Goal: Information Seeking & Learning: Learn about a topic

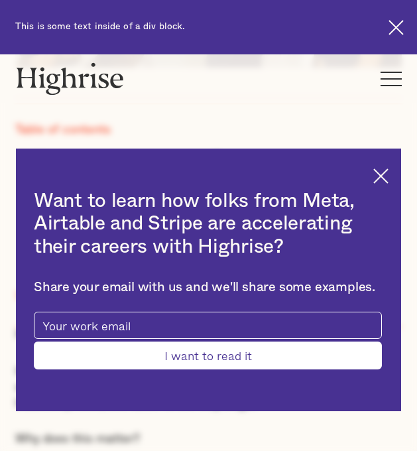
scroll to position [481, 0]
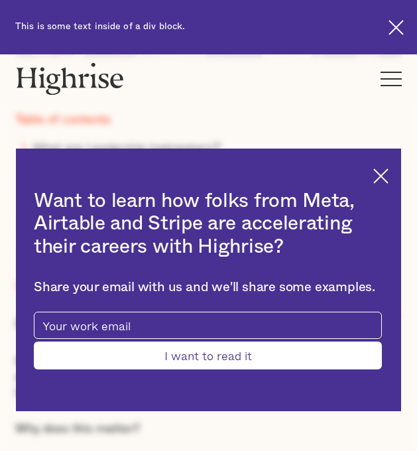
click at [383, 174] on img at bounding box center [380, 175] width 15 height 15
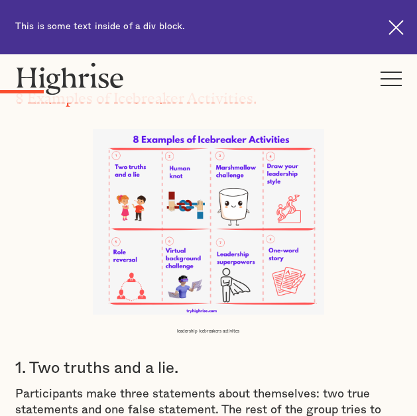
scroll to position [1651, 0]
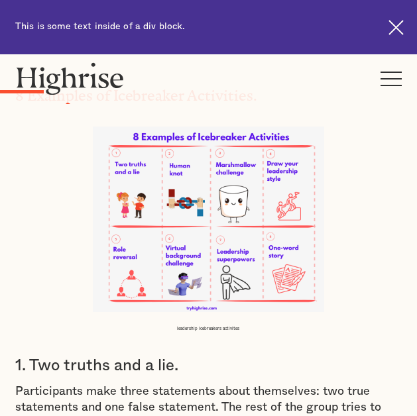
click at [208, 218] on img at bounding box center [209, 220] width 232 height 186
click at [149, 252] on img at bounding box center [209, 220] width 232 height 186
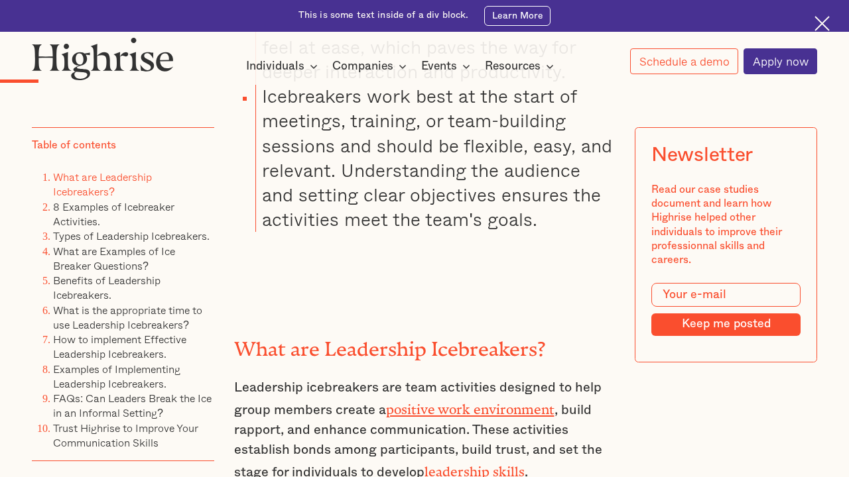
scroll to position [1625, 0]
drag, startPoint x: 216, startPoint y: 217, endPoint x: 606, endPoint y: 0, distance: 447.0
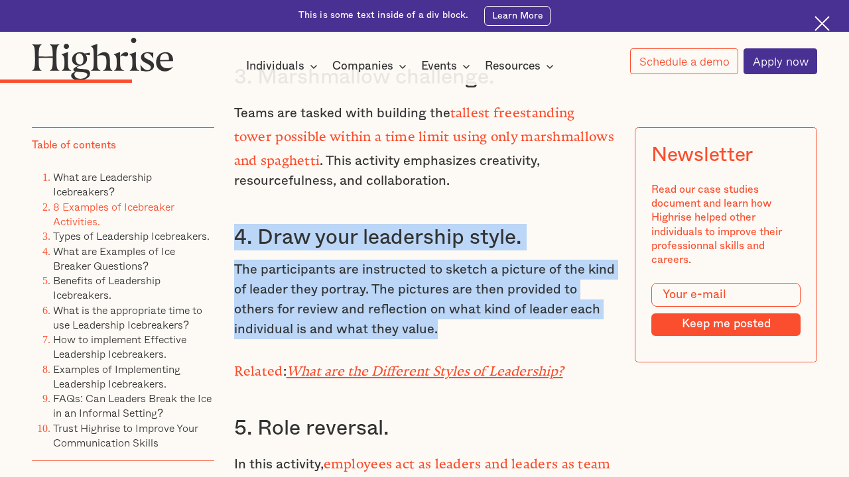
scroll to position [3083, 0]
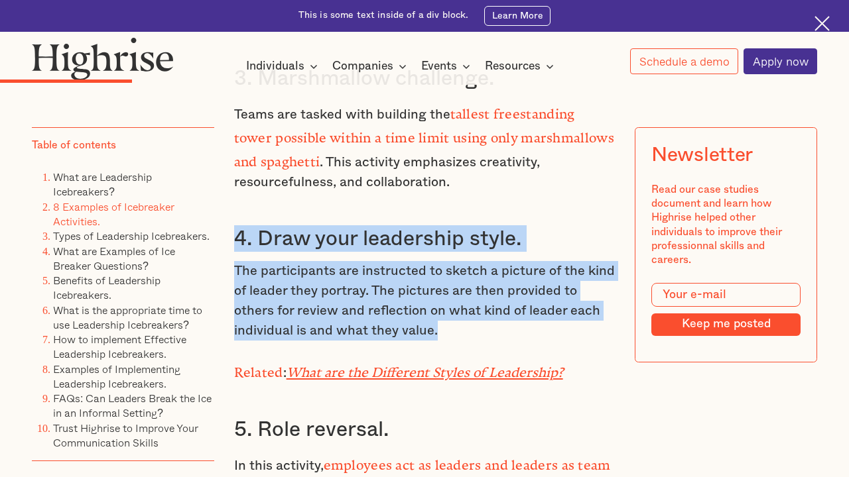
drag, startPoint x: 235, startPoint y: 168, endPoint x: 483, endPoint y: 258, distance: 263.0
click at [416, 258] on div "What are Leadership Icebreakers? Leadership icebreakers are team activities des…" at bounding box center [424, 14] width 381 height 2364
copy div "4. Draw your leadership style. The participants are instructed to sketch a pict…"
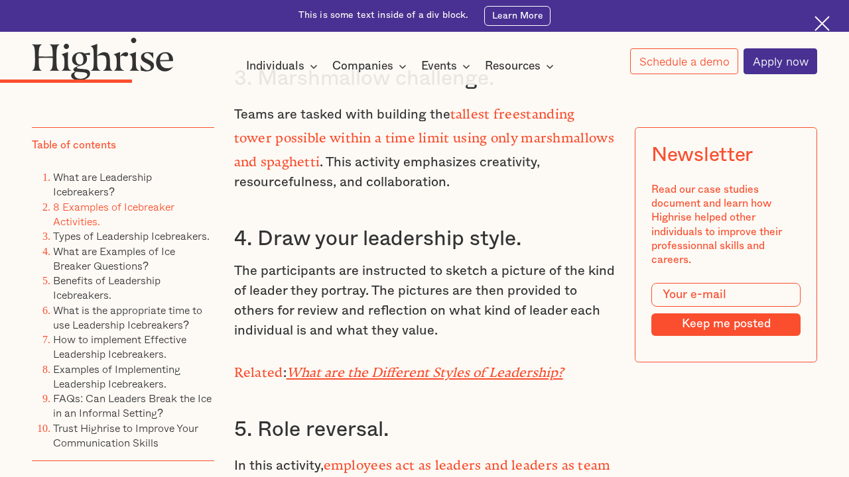
click at [416, 269] on div "What are Leadership Icebreakers? Leadership icebreakers are team activities des…" at bounding box center [424, 14] width 381 height 2364
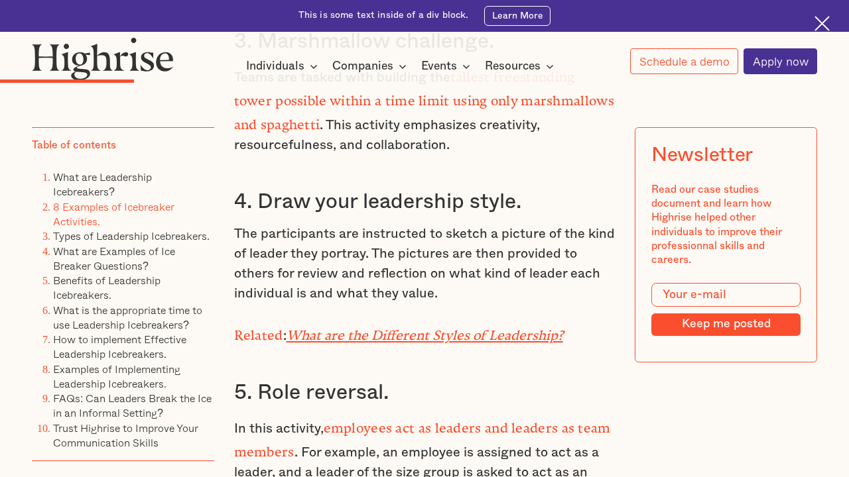
click at [371, 328] on em "What are the Different Styles of Leadership?" at bounding box center [424, 332] width 277 height 8
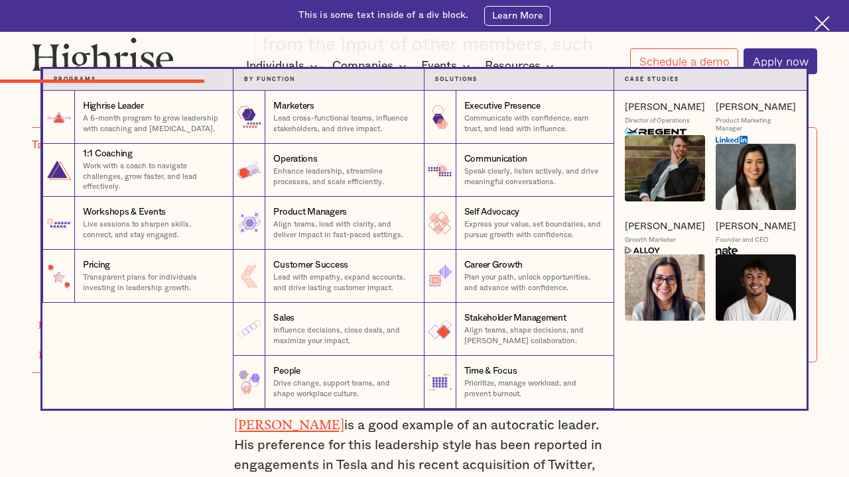
scroll to position [3448, 0]
